Goal: Transaction & Acquisition: Obtain resource

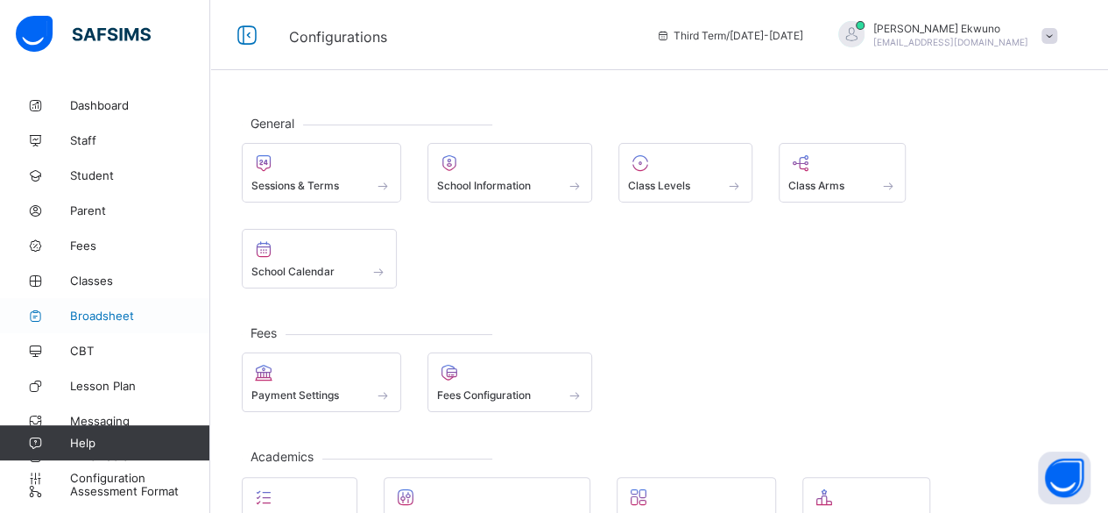
click at [102, 315] on span "Broadsheet" at bounding box center [140, 315] width 140 height 14
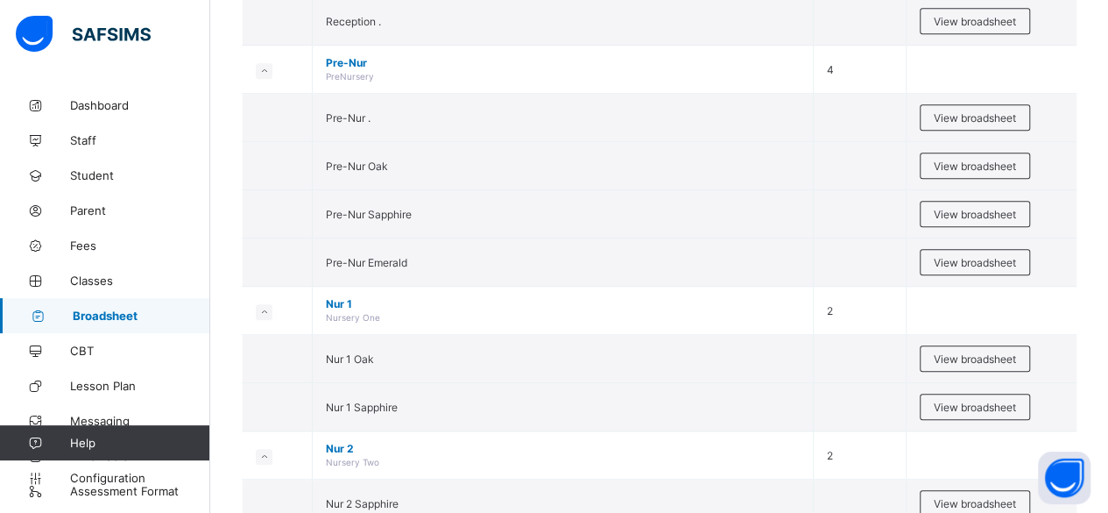
scroll to position [596, 0]
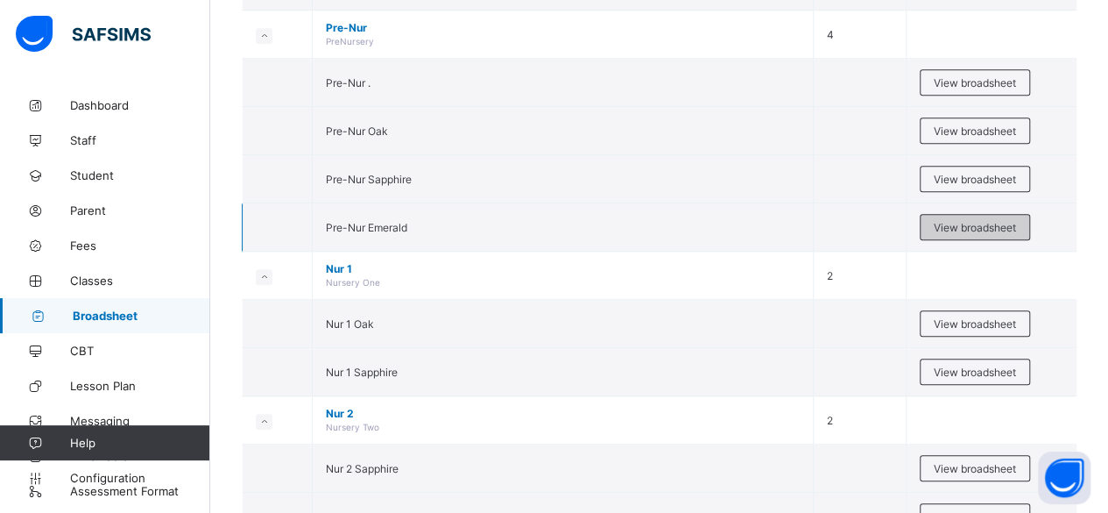
click at [991, 221] on span "View broadsheet" at bounding box center [975, 227] width 82 height 13
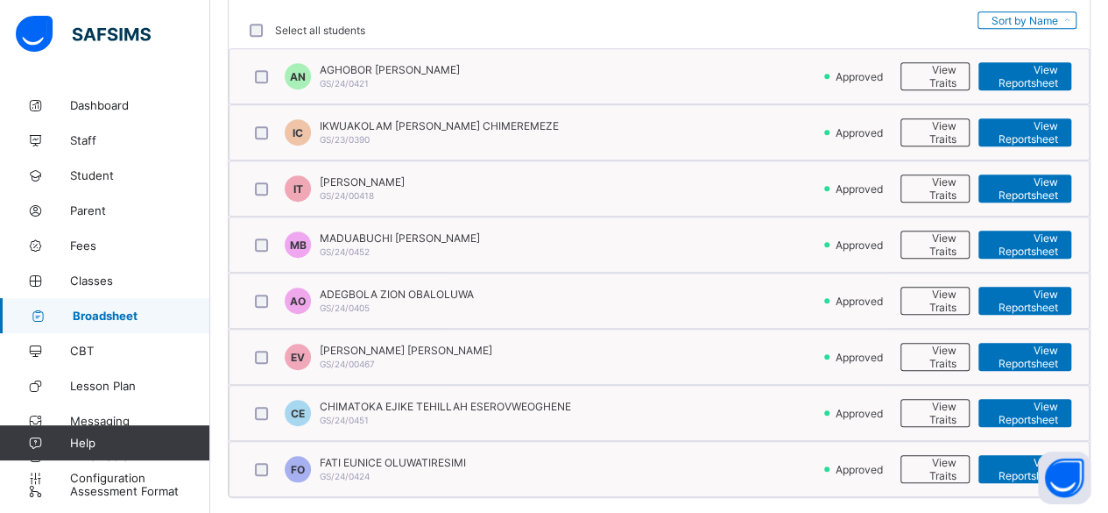
scroll to position [465, 0]
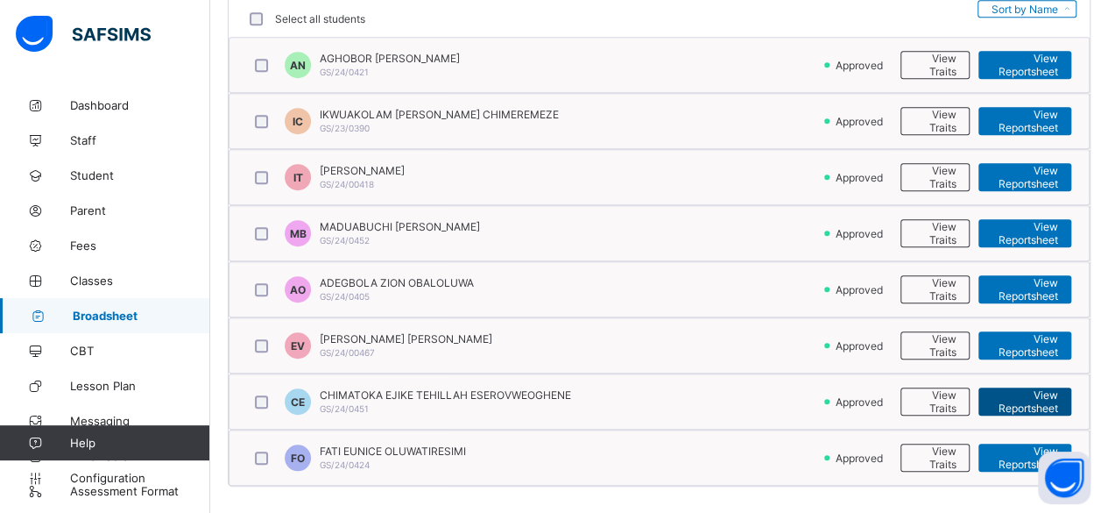
click at [1044, 388] on span "View Reportsheet" at bounding box center [1025, 401] width 67 height 26
click at [91, 248] on span "Fees" at bounding box center [140, 245] width 140 height 14
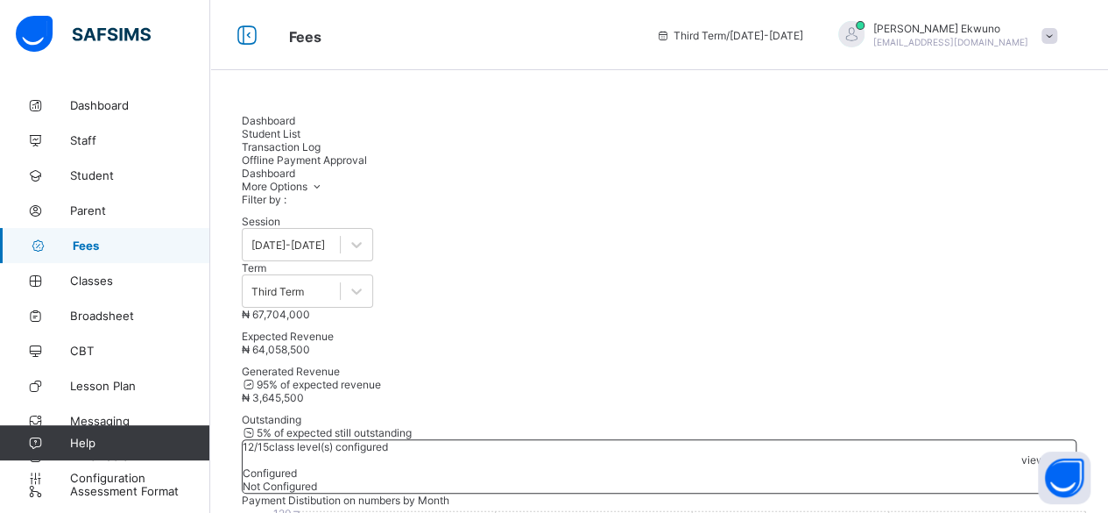
click at [301, 130] on span "Student List" at bounding box center [271, 133] width 59 height 13
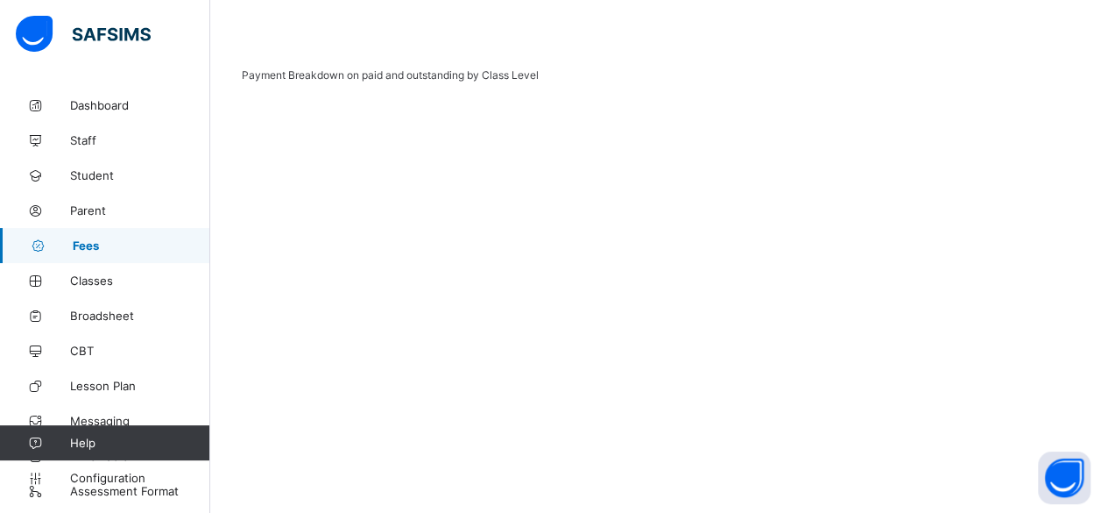
scroll to position [733, 0]
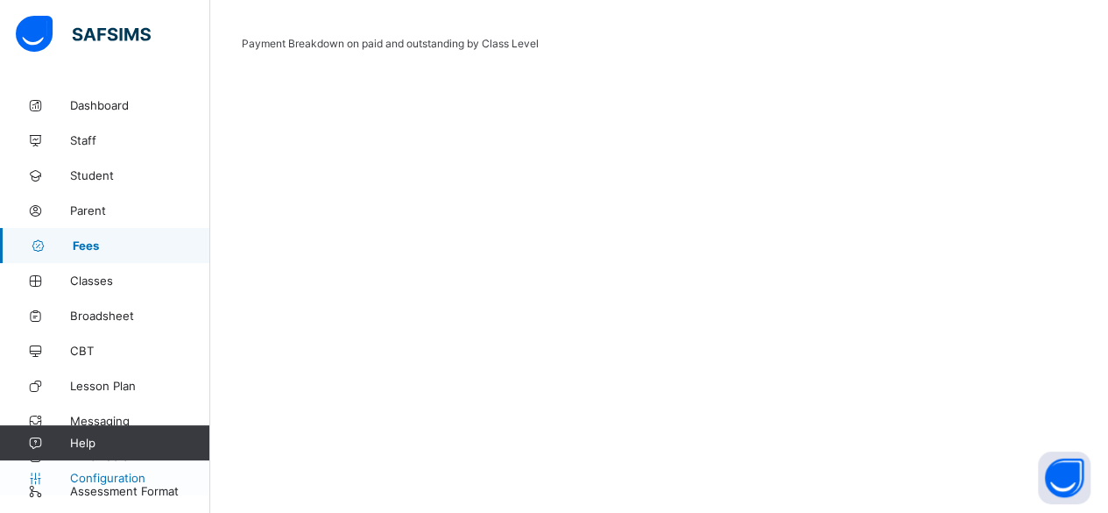
click at [99, 479] on span "Configuration" at bounding box center [139, 478] width 139 height 14
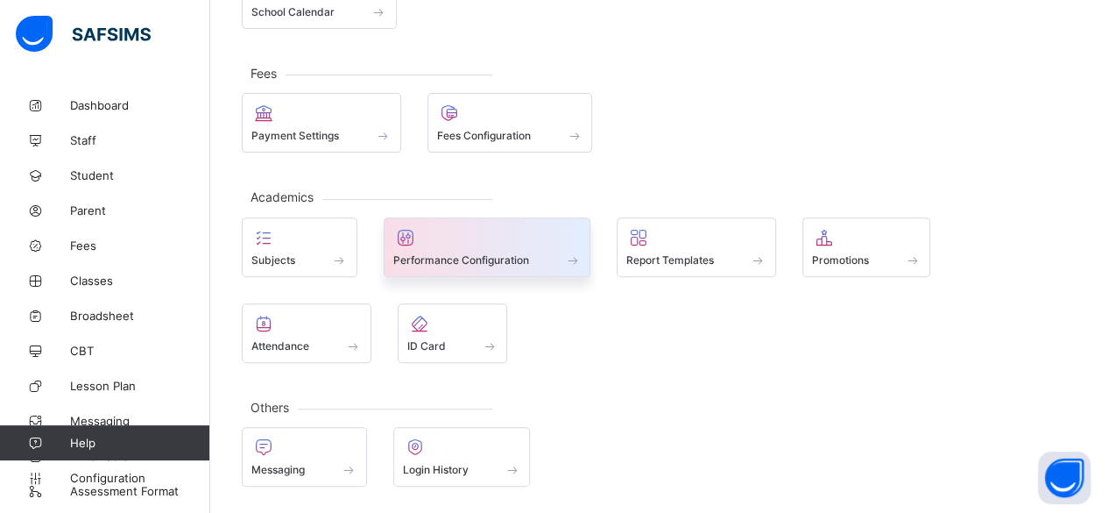
scroll to position [166, 0]
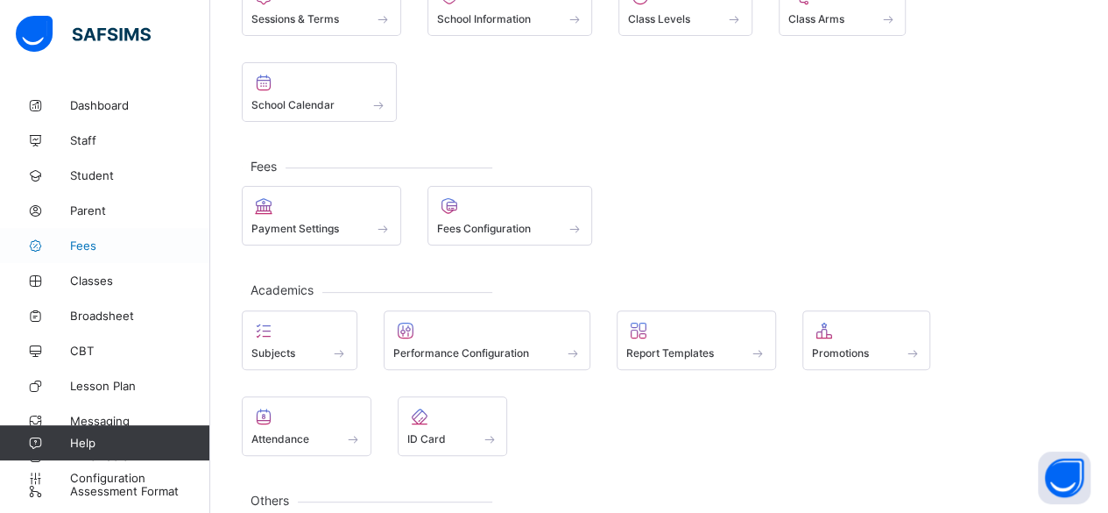
click at [86, 240] on span "Fees" at bounding box center [140, 245] width 140 height 14
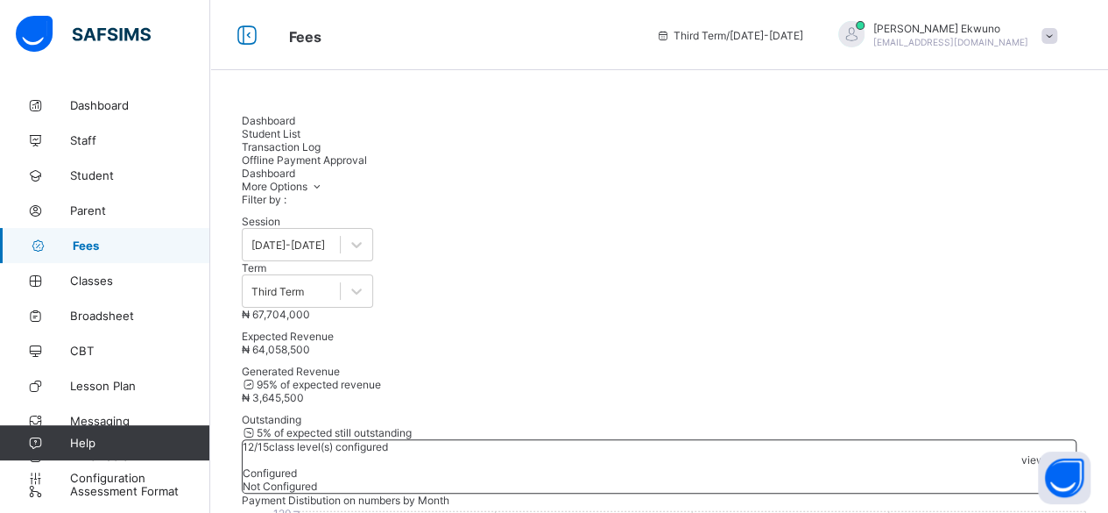
click at [301, 129] on span "Student List" at bounding box center [271, 133] width 59 height 13
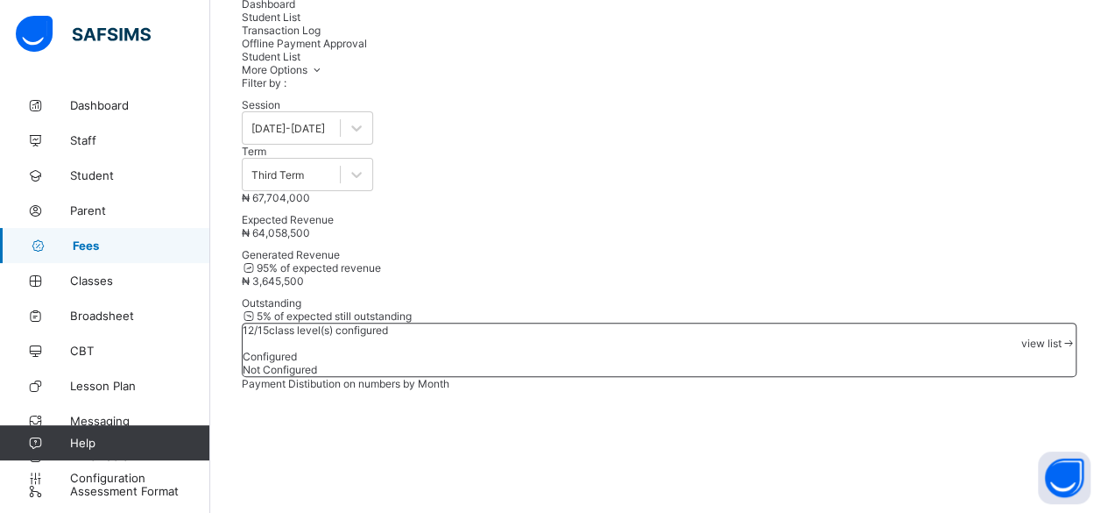
scroll to position [187, 0]
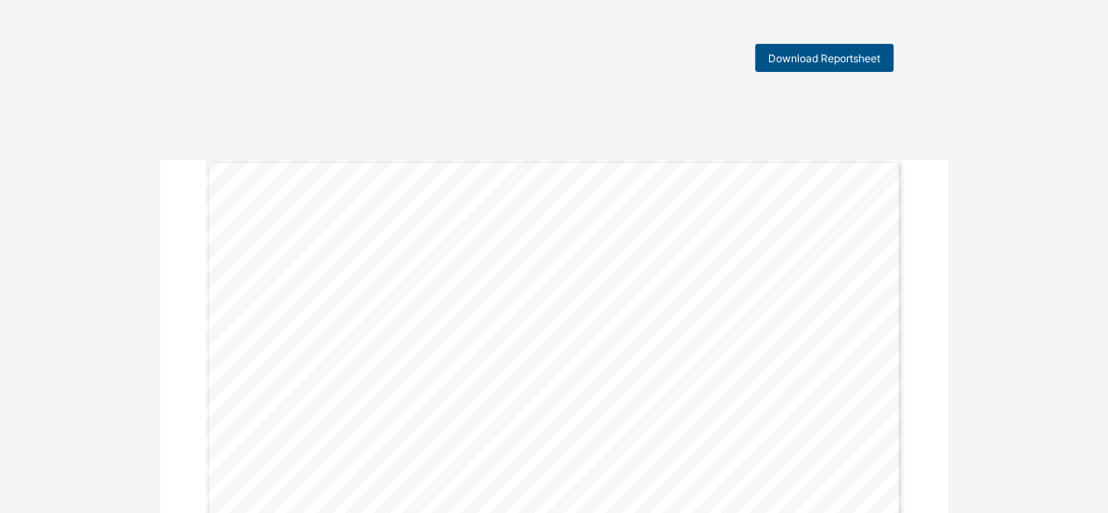
click at [834, 56] on span "Download Reportsheet" at bounding box center [824, 58] width 112 height 13
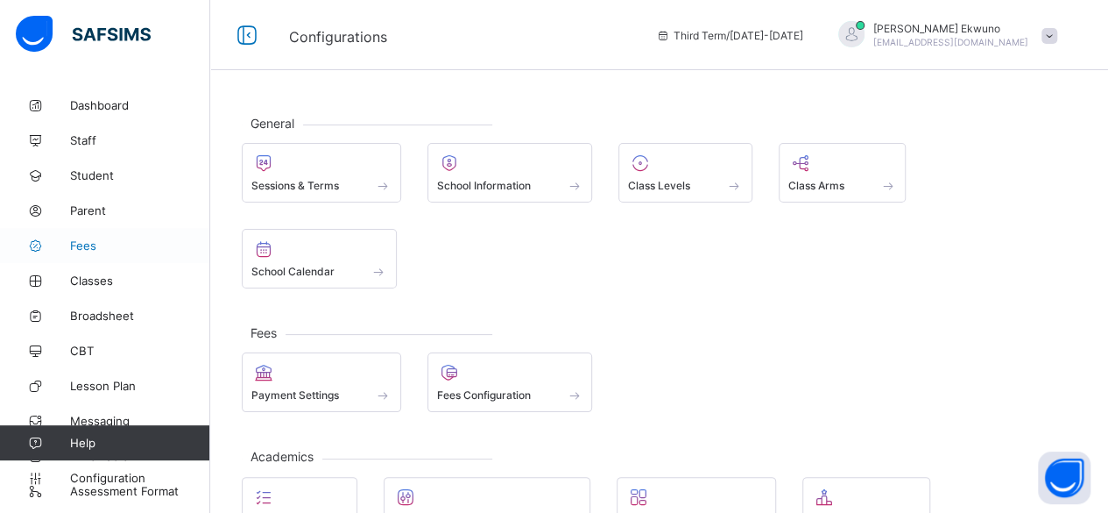
click at [87, 251] on span "Fees" at bounding box center [140, 245] width 140 height 14
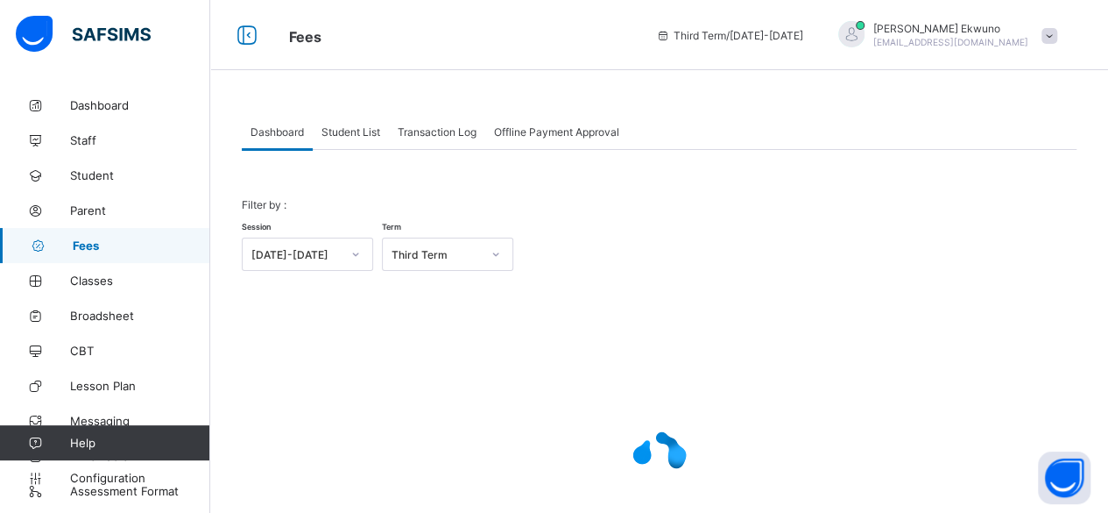
click at [357, 131] on span "Student List" at bounding box center [351, 131] width 59 height 13
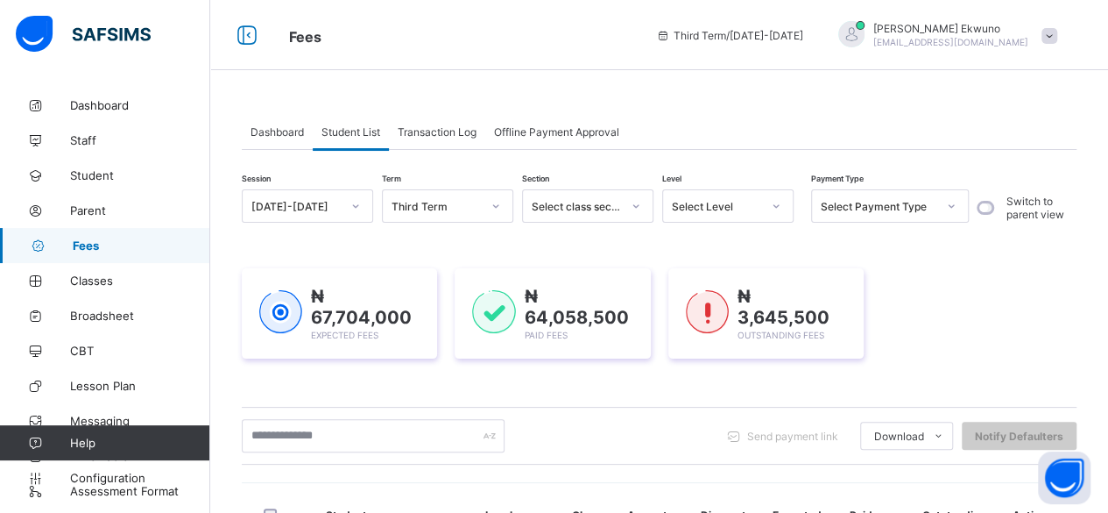
click at [361, 132] on span "Student List" at bounding box center [351, 131] width 59 height 13
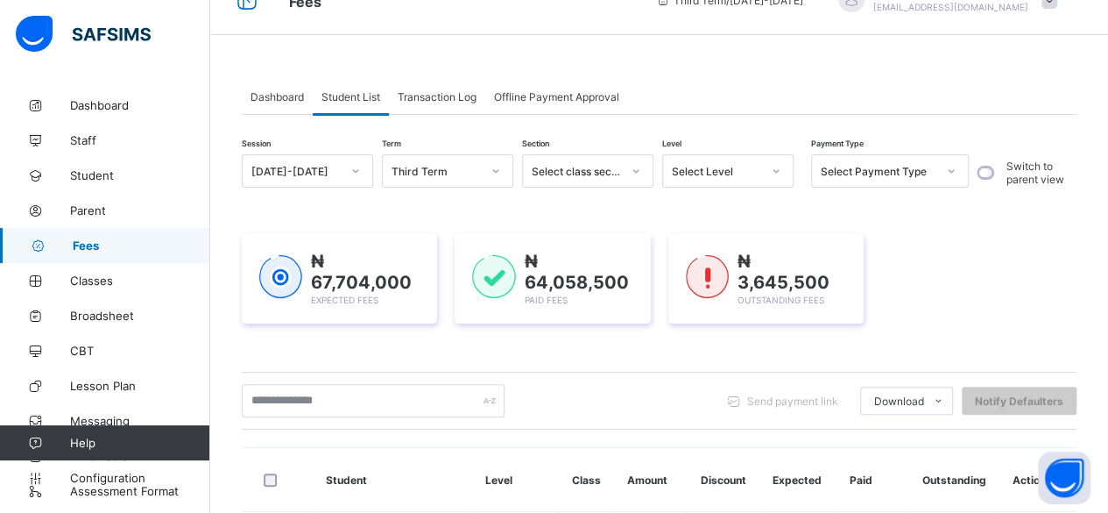
scroll to position [128, 0]
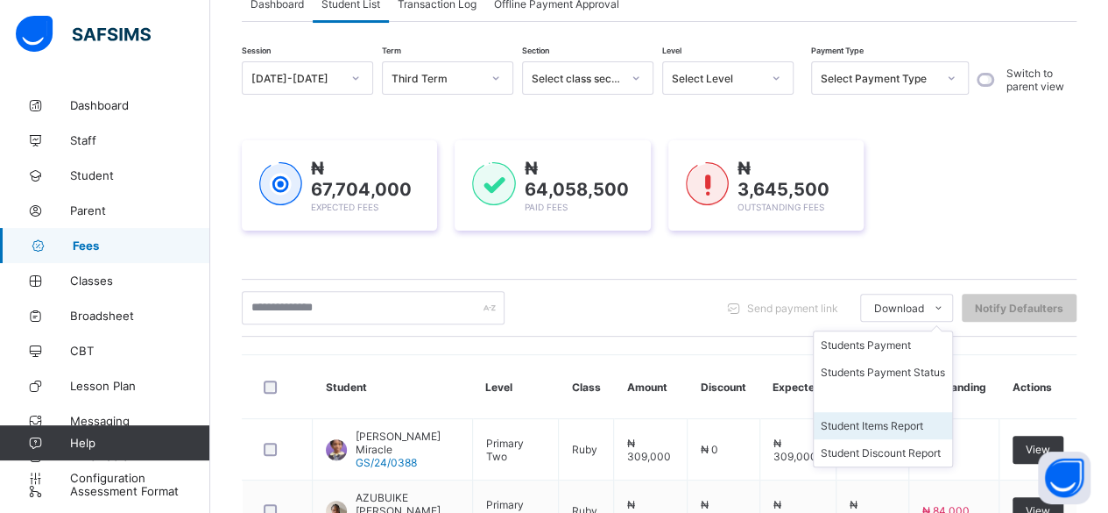
click at [863, 421] on li "Student Items Report" at bounding box center [883, 425] width 138 height 27
click at [945, 306] on span at bounding box center [938, 308] width 28 height 28
click at [911, 304] on span "Download" at bounding box center [899, 307] width 50 height 13
click at [876, 445] on li "Student Discount Report" at bounding box center [883, 452] width 138 height 27
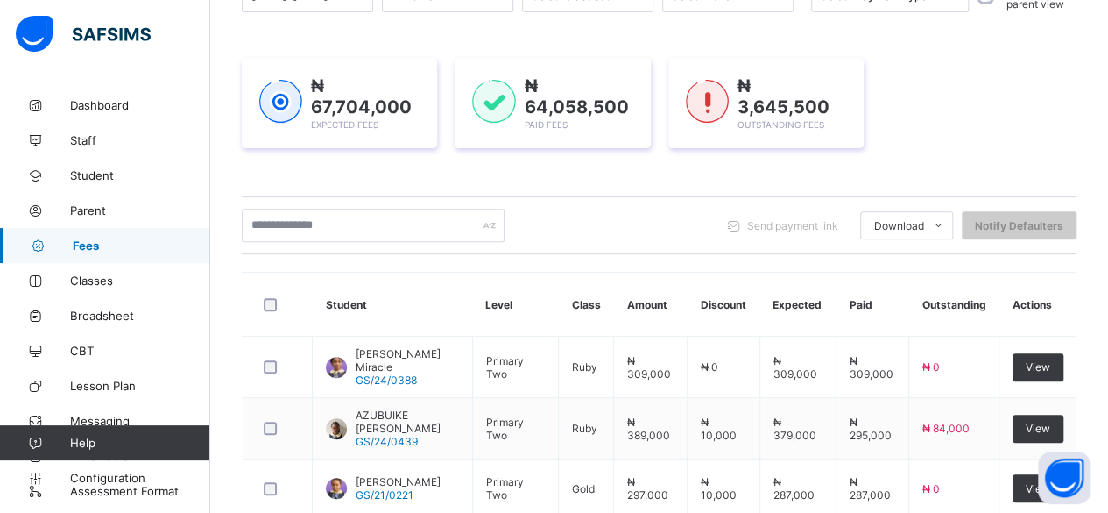
scroll to position [268, 0]
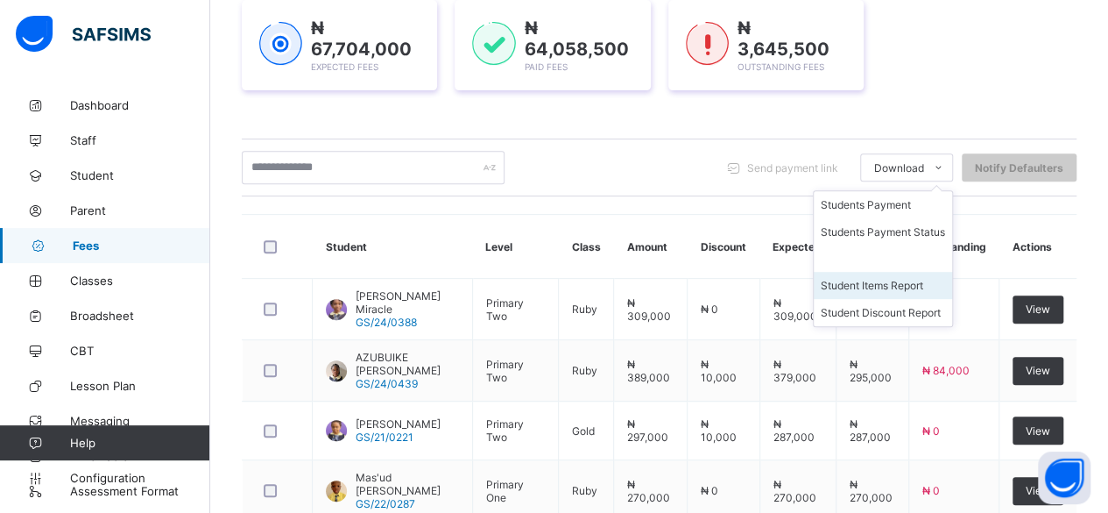
click at [887, 287] on li "Student Items Report" at bounding box center [883, 285] width 138 height 27
